Goal: Navigation & Orientation: Find specific page/section

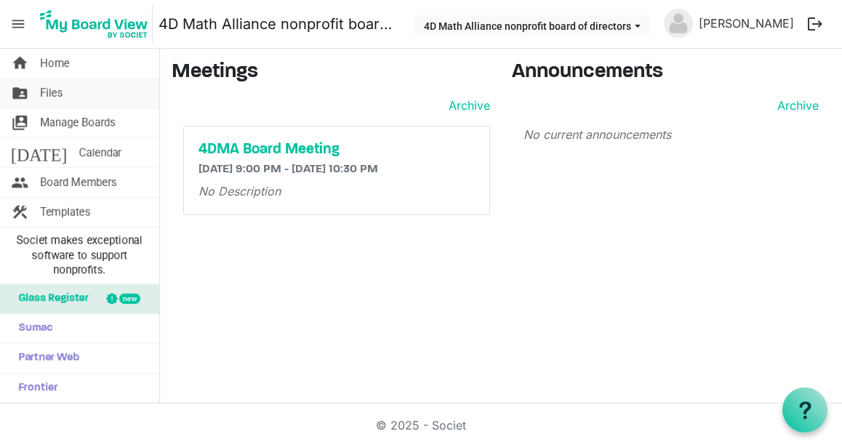
click at [46, 92] on span "Files" at bounding box center [51, 93] width 23 height 29
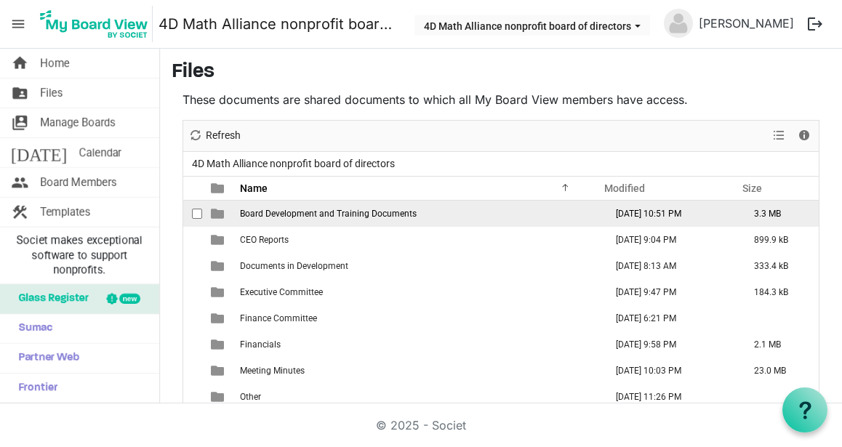
click at [268, 215] on span "Board Development and Training Documents" at bounding box center [328, 214] width 177 height 10
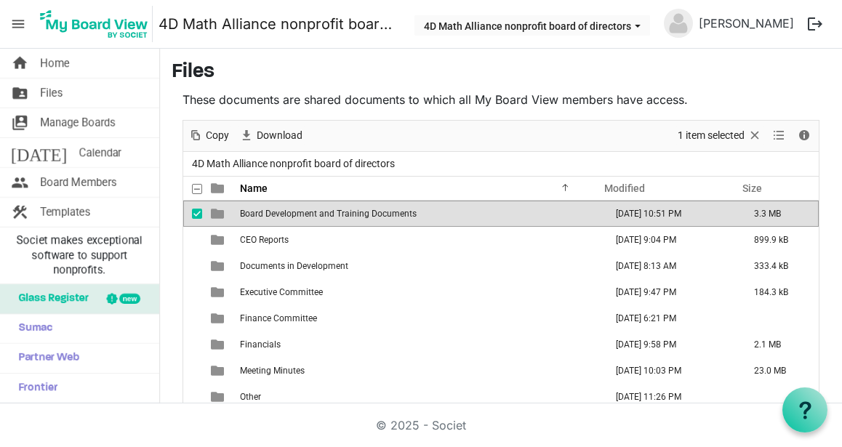
click at [268, 215] on span "Board Development and Training Documents" at bounding box center [328, 214] width 177 height 10
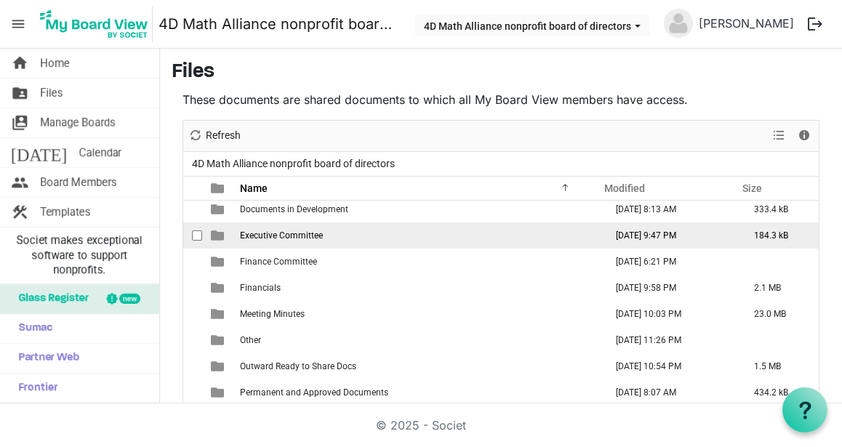
scroll to position [147, 0]
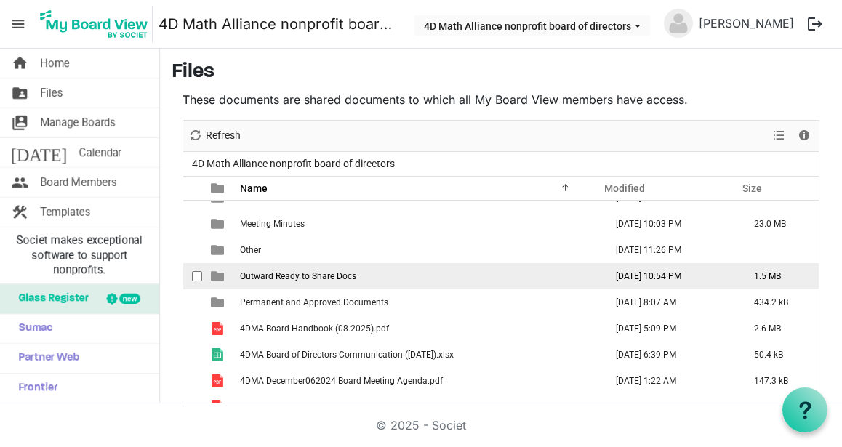
click at [254, 273] on span "Outward Ready to Share Docs" at bounding box center [298, 276] width 116 height 10
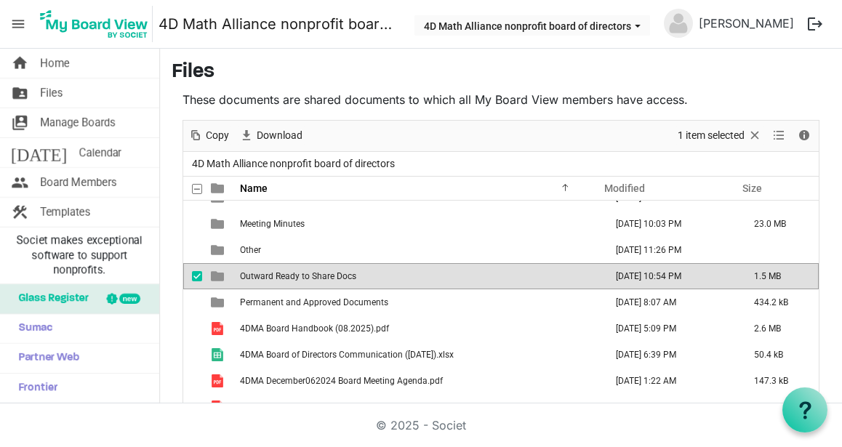
click at [254, 273] on span "Outward Ready to Share Docs" at bounding box center [298, 276] width 116 height 10
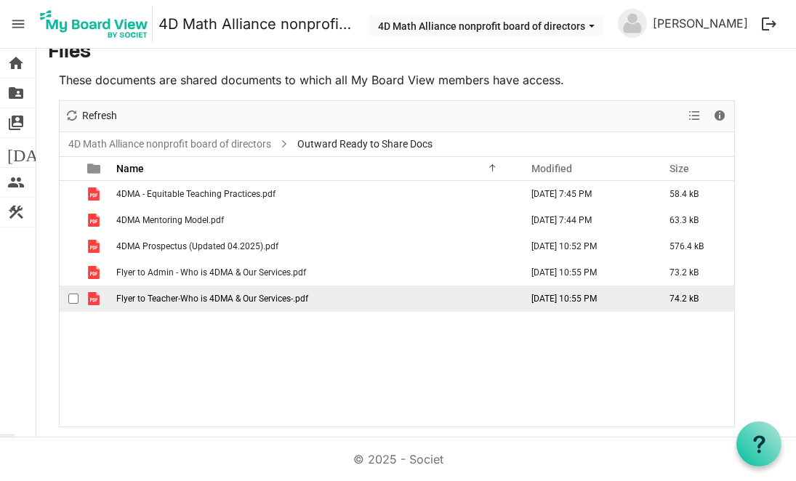
scroll to position [0, 0]
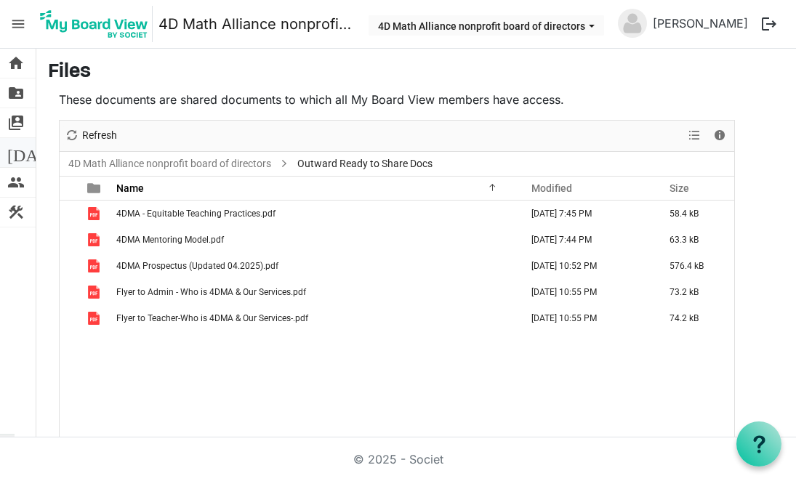
click at [17, 151] on span "[DATE]" at bounding box center [35, 152] width 56 height 29
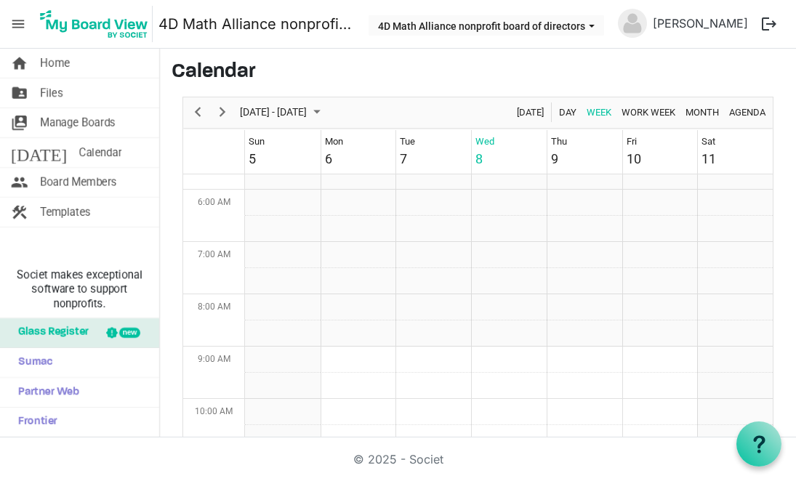
scroll to position [295, 0]
